Goal: Check status: Check status

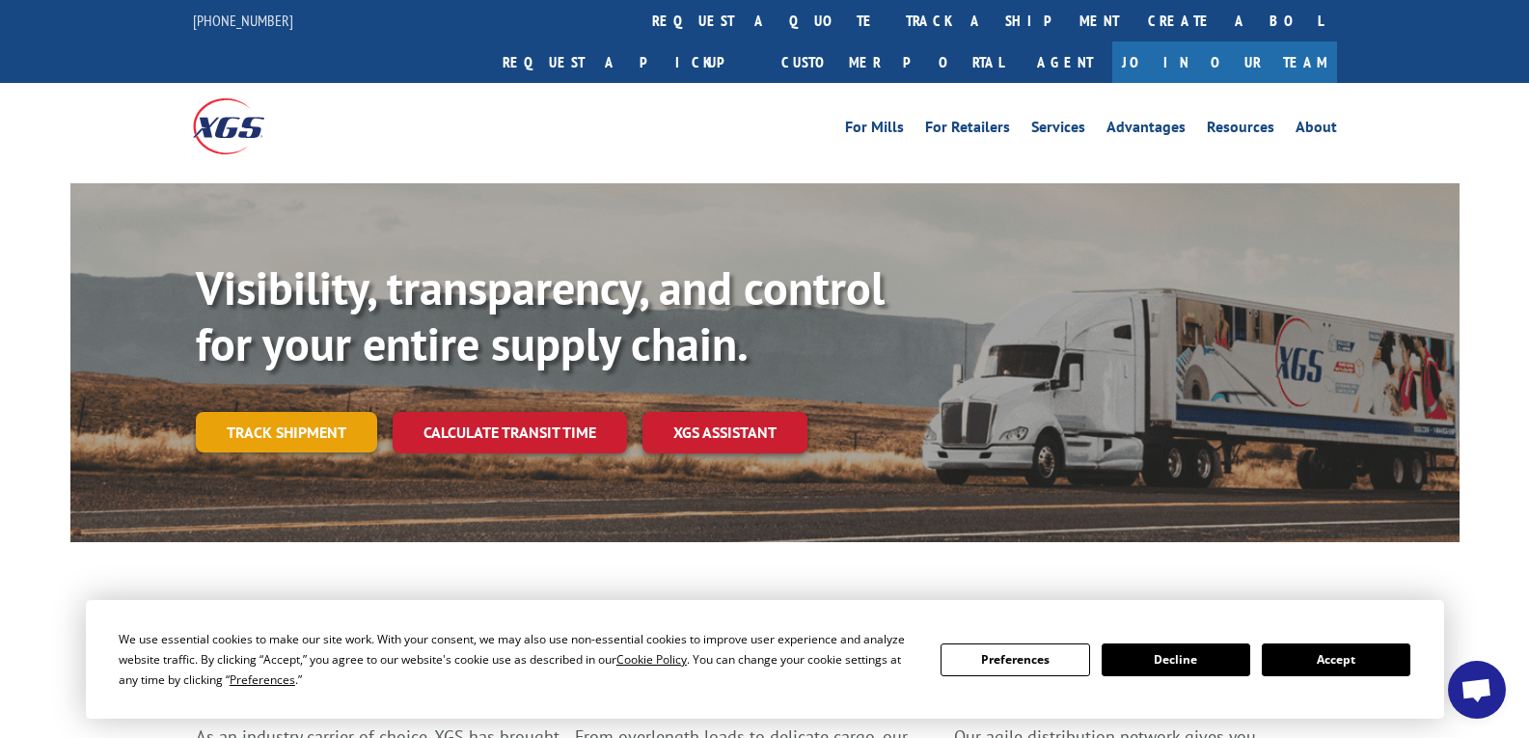
click at [311, 412] on link "Track shipment" at bounding box center [286, 432] width 181 height 41
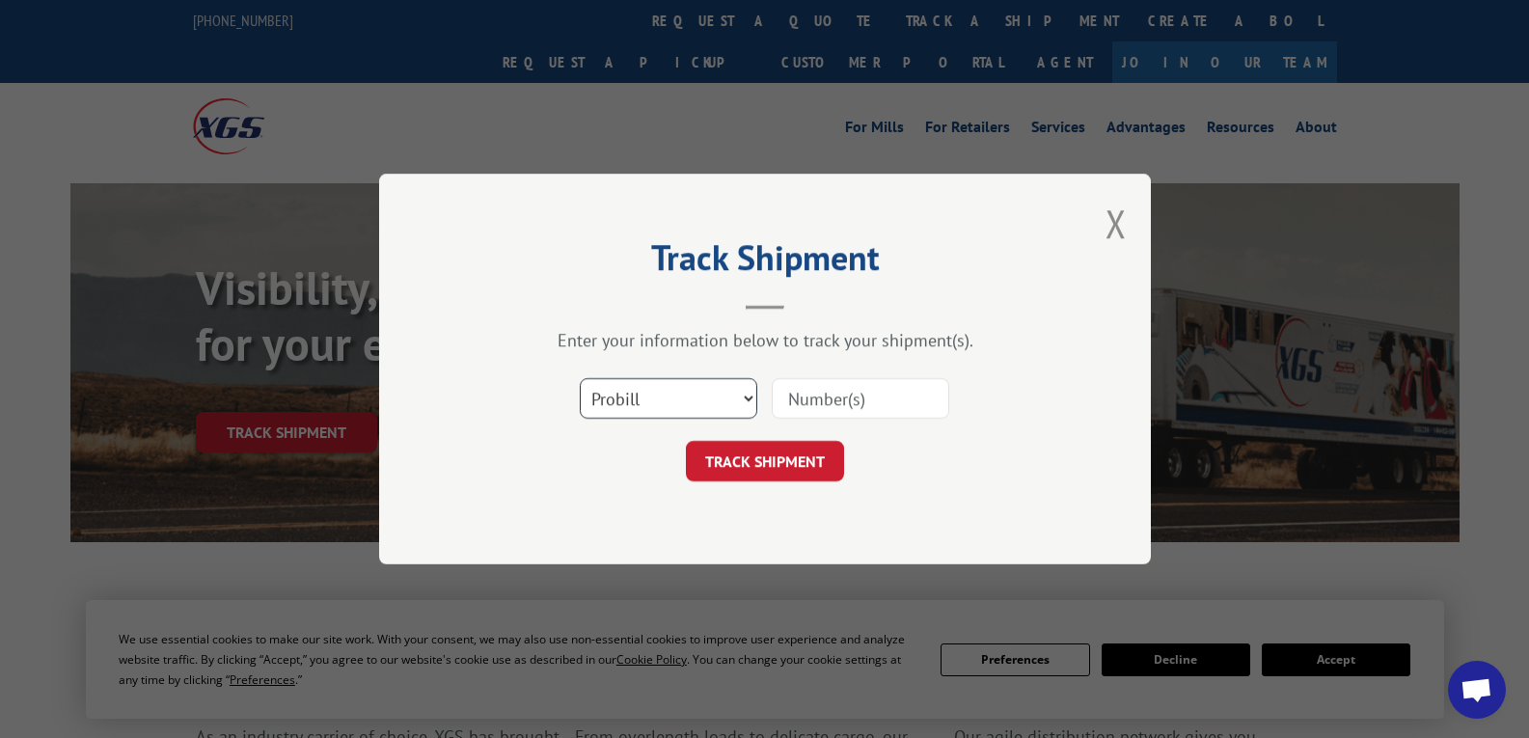
click at [740, 405] on select "Select category... Probill BOL PO" at bounding box center [668, 398] width 177 height 41
select select "bol"
click at [580, 378] on select "Select category... Probill BOL PO" at bounding box center [668, 398] width 177 height 41
click at [814, 399] on input at bounding box center [860, 398] width 177 height 41
paste input "5524030"
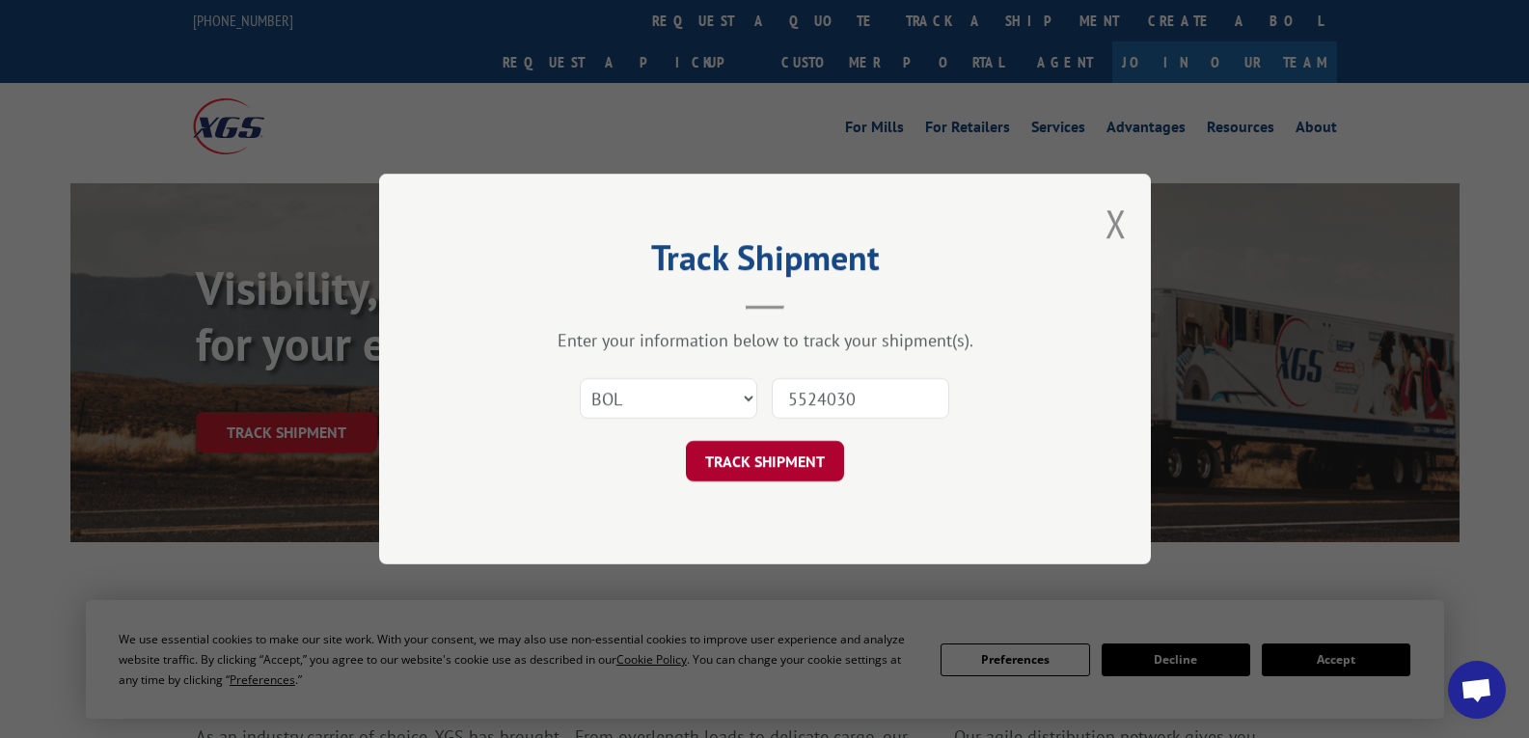
type input "5524030"
click at [799, 448] on button "TRACK SHIPMENT" at bounding box center [765, 461] width 158 height 41
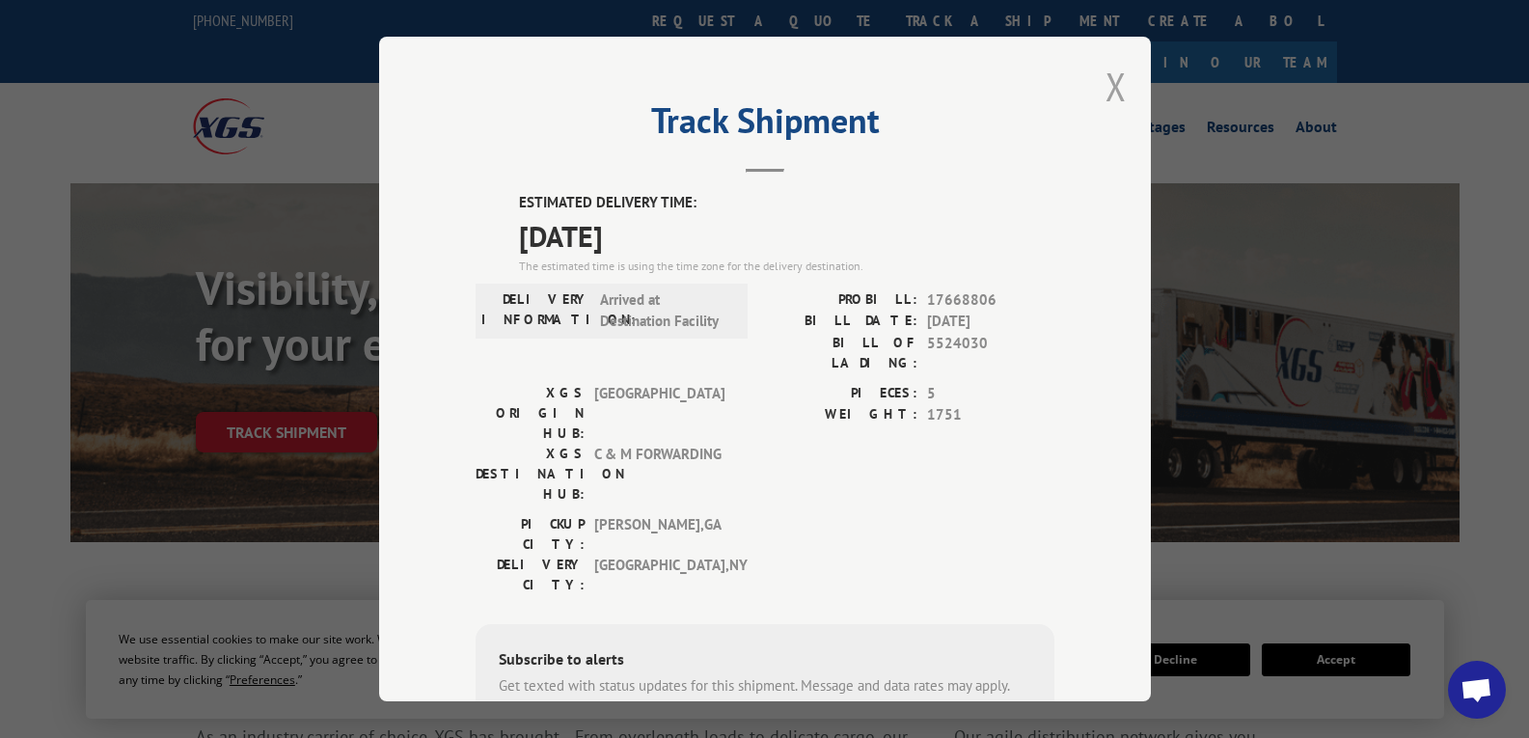
click at [1106, 92] on button "Close modal" at bounding box center [1115, 86] width 21 height 51
